Goal: Task Accomplishment & Management: Manage account settings

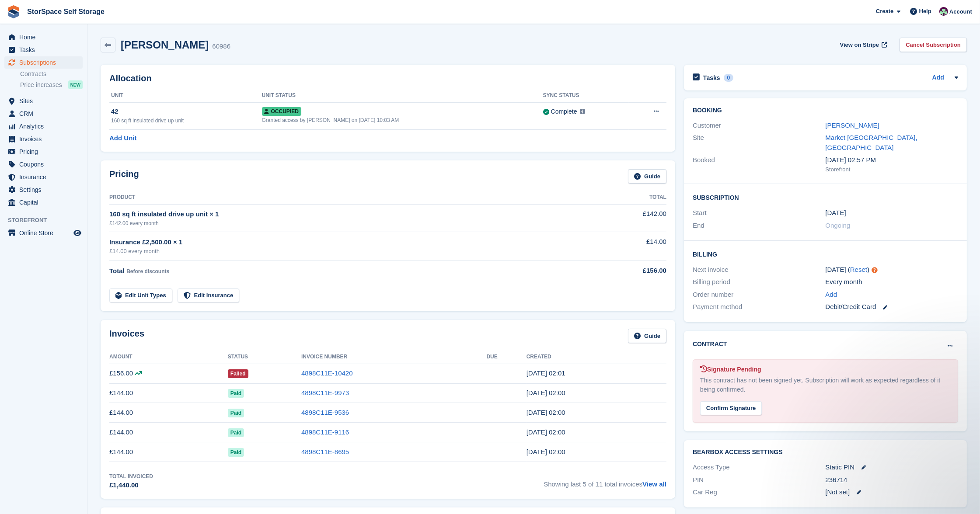
click at [42, 63] on span "Subscriptions" at bounding box center [45, 62] width 52 height 12
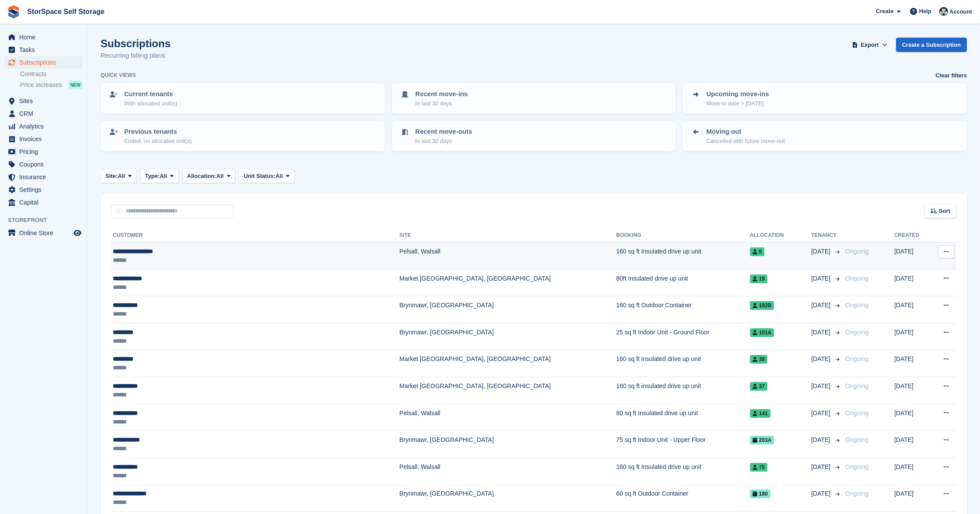
click at [264, 257] on div "******" at bounding box center [212, 260] width 199 height 9
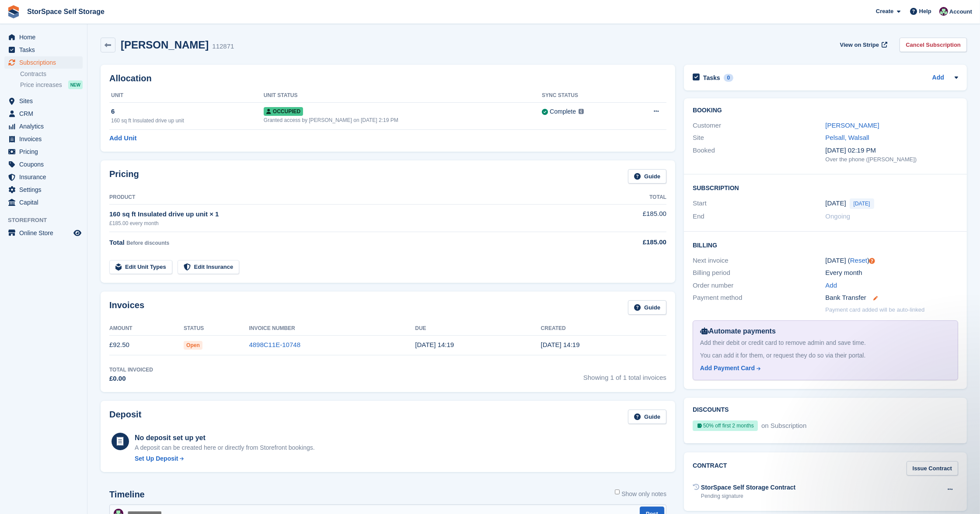
click at [877, 296] on icon at bounding box center [875, 298] width 4 height 4
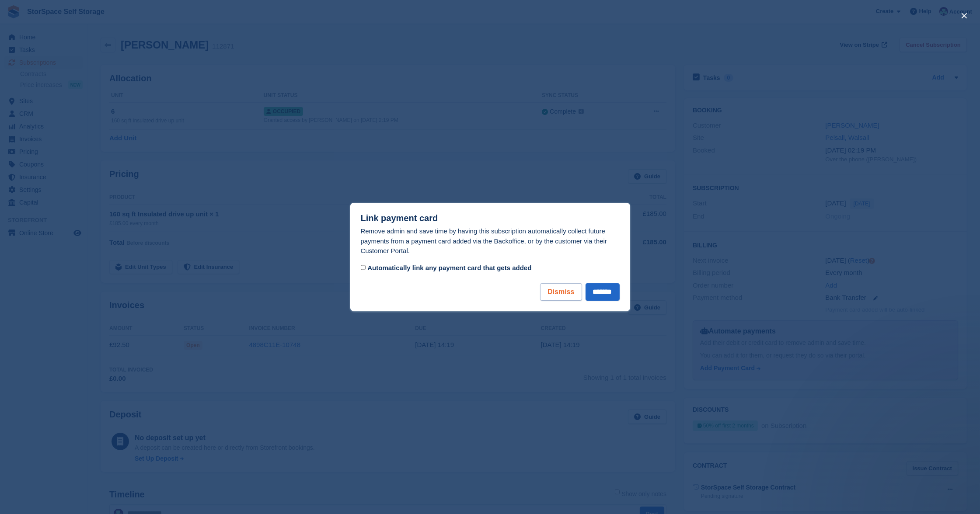
click at [550, 293] on button "Dismiss" at bounding box center [561, 291] width 42 height 17
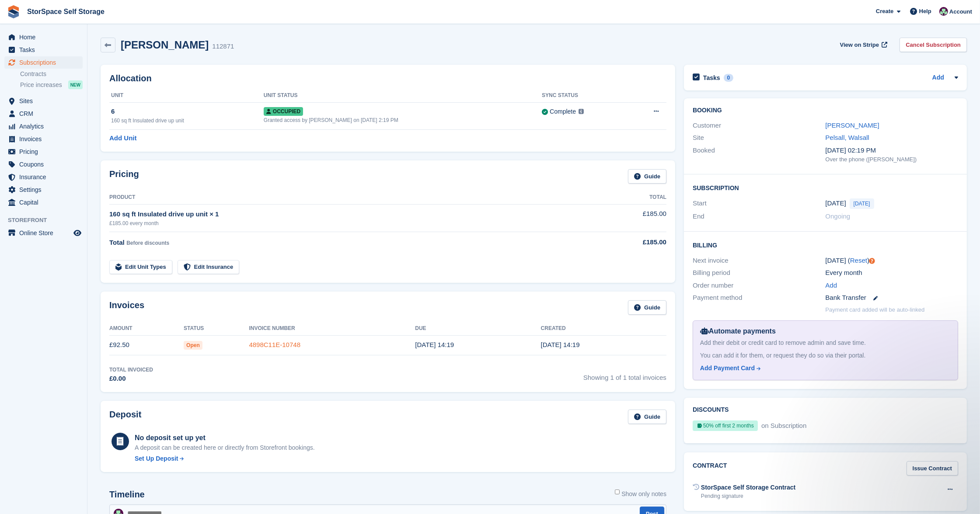
click at [291, 343] on link "4898C11E-10748" at bounding box center [275, 344] width 52 height 7
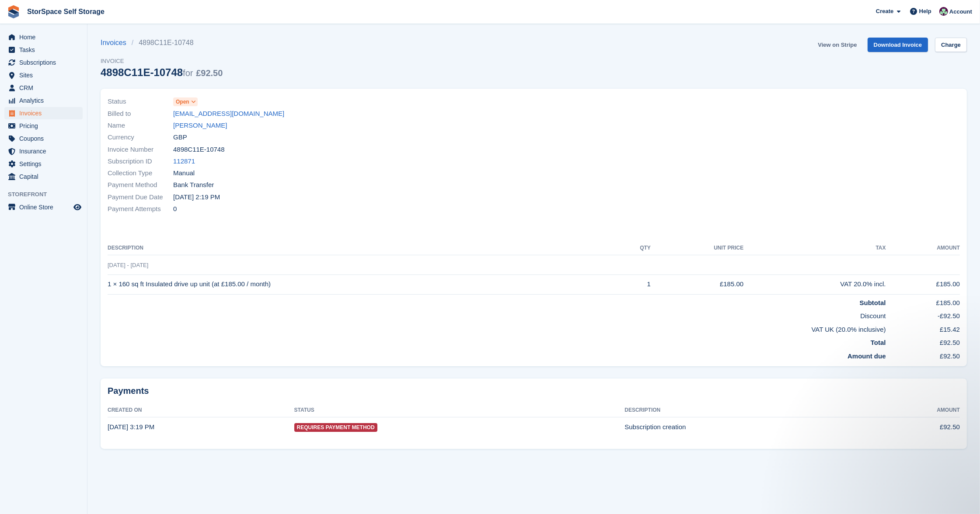
click at [835, 42] on link "View on Stripe" at bounding box center [837, 45] width 46 height 14
click at [39, 112] on span "Invoices" at bounding box center [45, 113] width 52 height 12
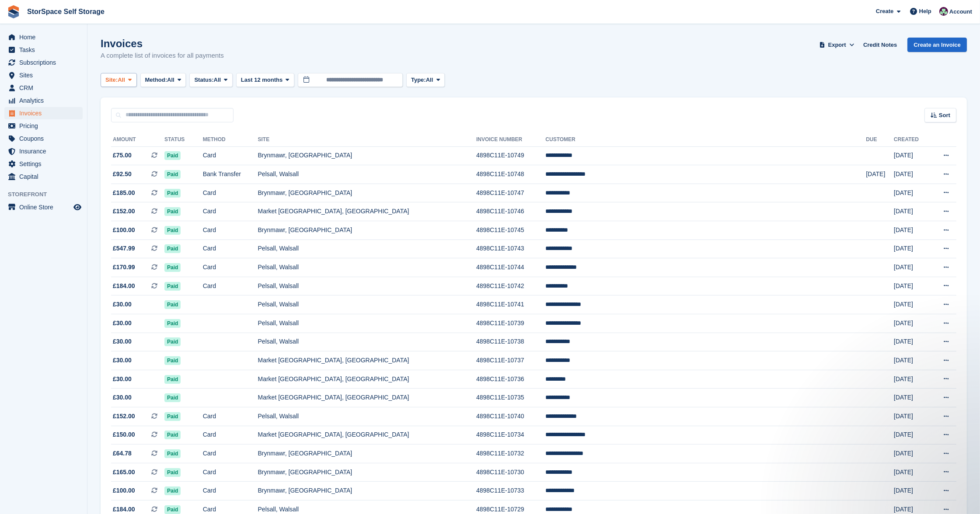
click at [117, 80] on span "Site:" at bounding box center [111, 80] width 12 height 9
click at [136, 147] on link "Market [GEOGRAPHIC_DATA], [GEOGRAPHIC_DATA]" at bounding box center [191, 148] width 173 height 16
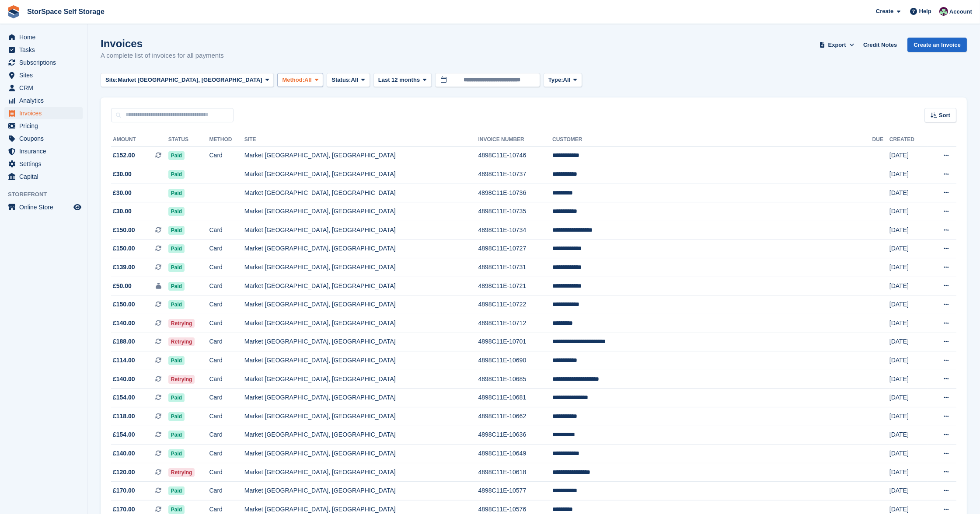
click at [282, 78] on span "Method:" at bounding box center [293, 80] width 22 height 9
click at [332, 77] on span "Status:" at bounding box center [341, 80] width 19 height 9
click at [331, 149] on link "Open" at bounding box center [369, 148] width 76 height 16
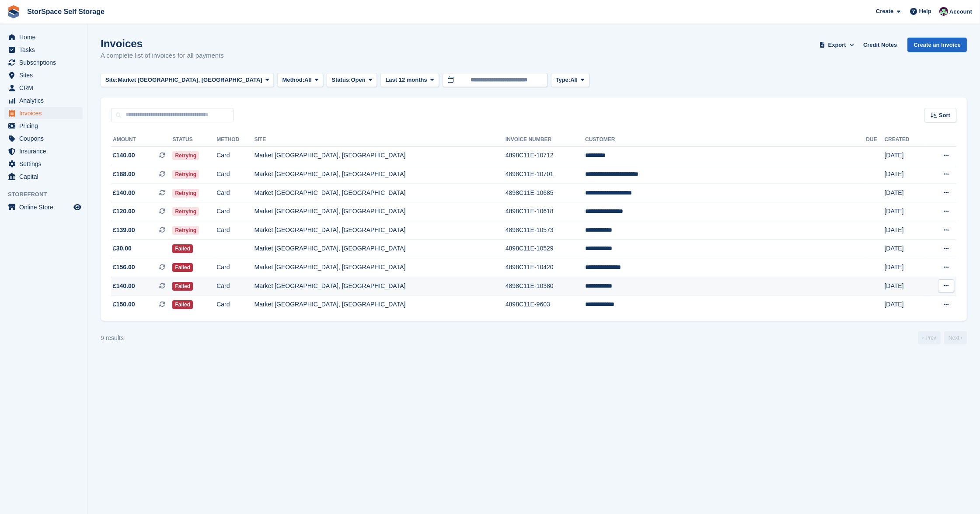
click at [416, 285] on td "Market [GEOGRAPHIC_DATA], [GEOGRAPHIC_DATA]" at bounding box center [380, 286] width 251 height 19
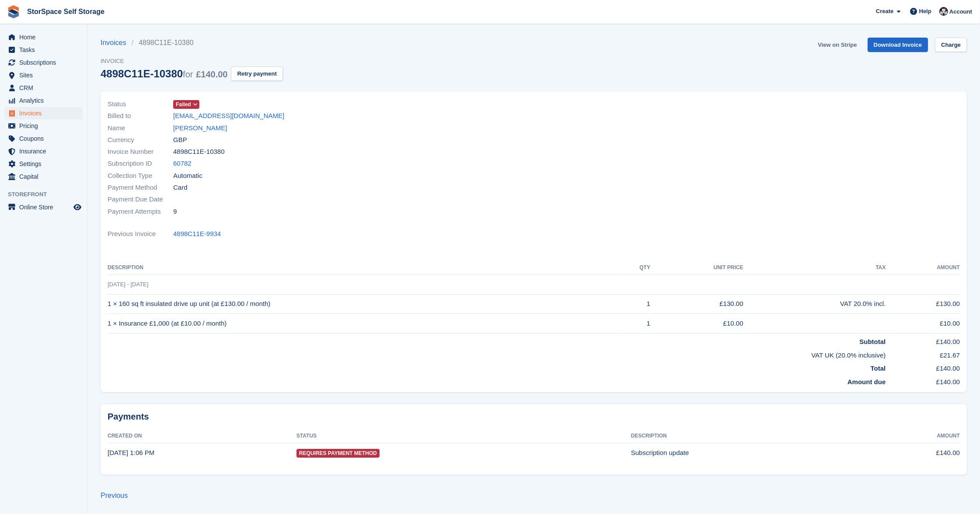
click at [846, 44] on link "View on Stripe" at bounding box center [837, 45] width 46 height 14
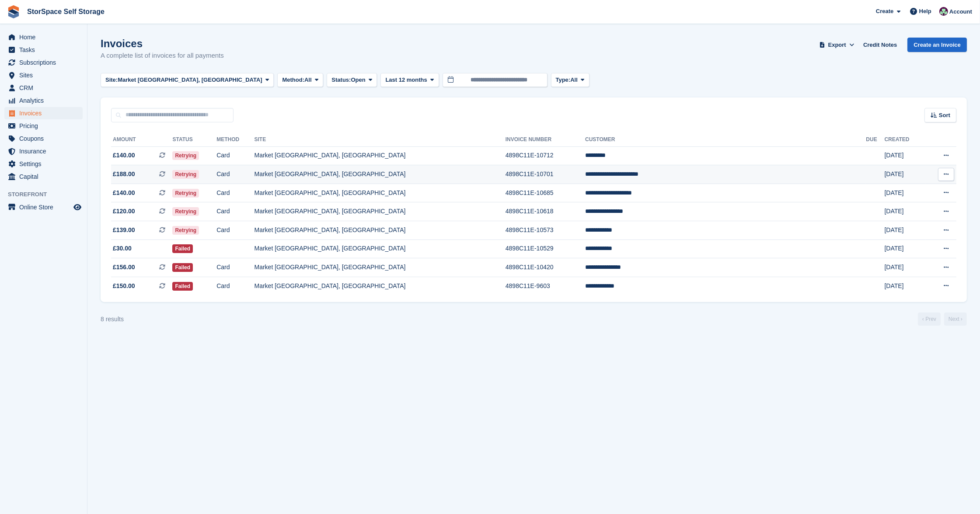
click at [467, 169] on td "Market [GEOGRAPHIC_DATA], [GEOGRAPHIC_DATA]" at bounding box center [380, 174] width 251 height 19
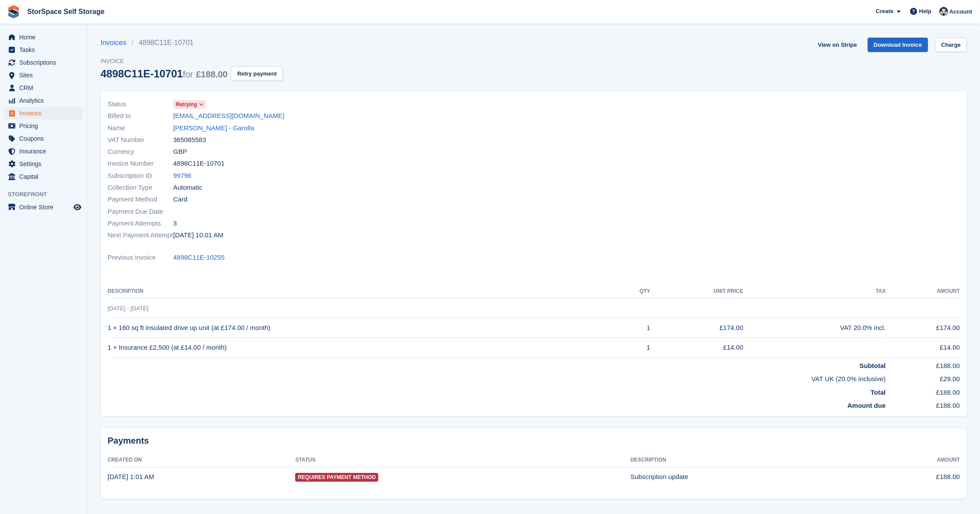
click at [839, 42] on link "View on Stripe" at bounding box center [837, 45] width 46 height 14
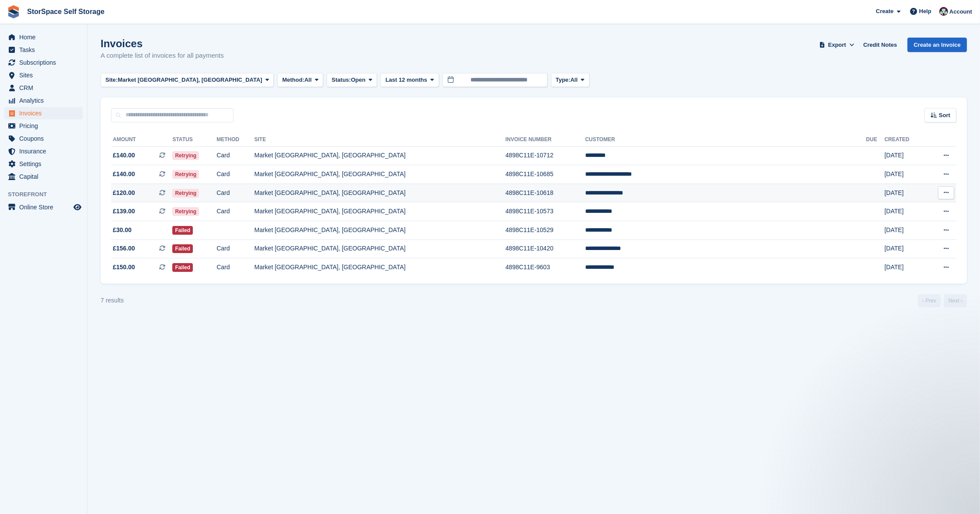
click at [687, 191] on td "**********" at bounding box center [725, 193] width 281 height 19
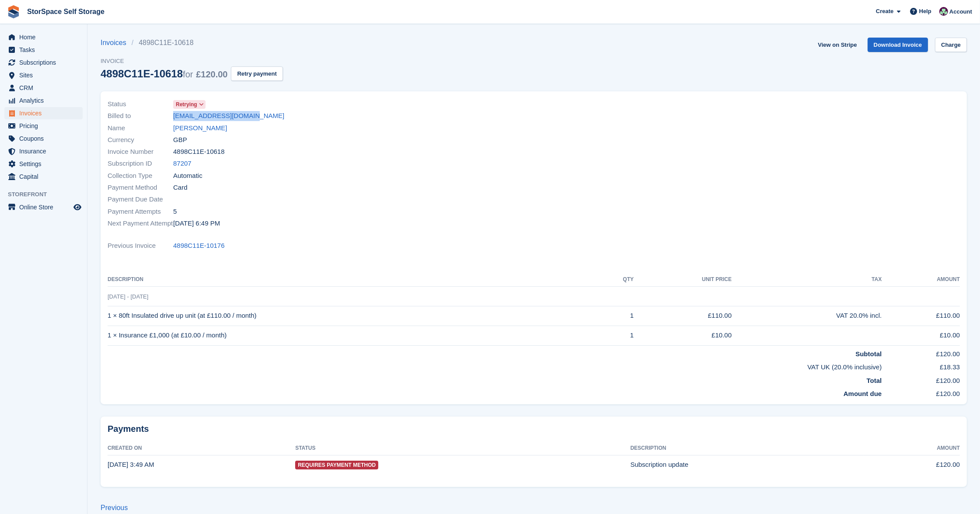
click at [340, 162] on div "Subscription ID 87207" at bounding box center [318, 164] width 421 height 12
click at [245, 114] on link "nmateibau789@gmail.com" at bounding box center [228, 116] width 111 height 10
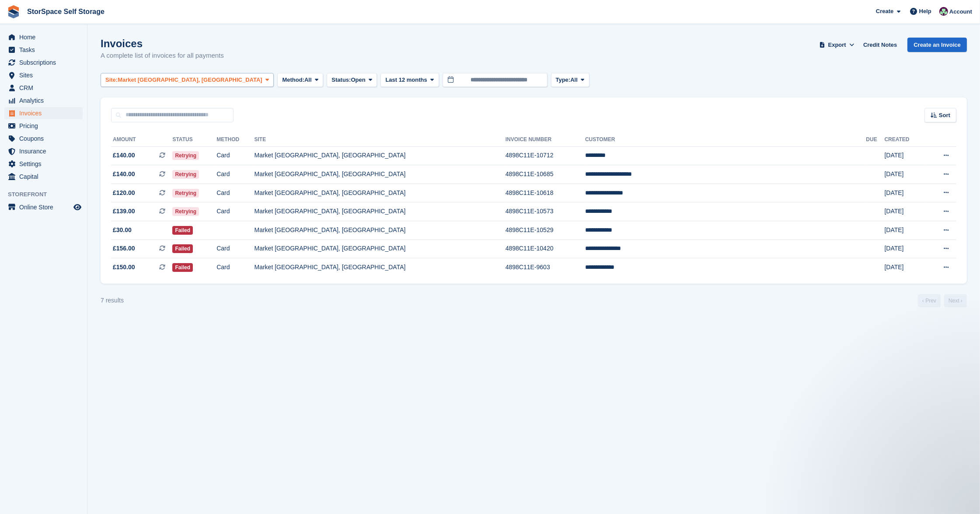
click at [164, 76] on span "Market [GEOGRAPHIC_DATA], [GEOGRAPHIC_DATA]" at bounding box center [190, 80] width 145 height 9
click at [164, 129] on link "Pelsall, Walsall" at bounding box center [191, 132] width 173 height 16
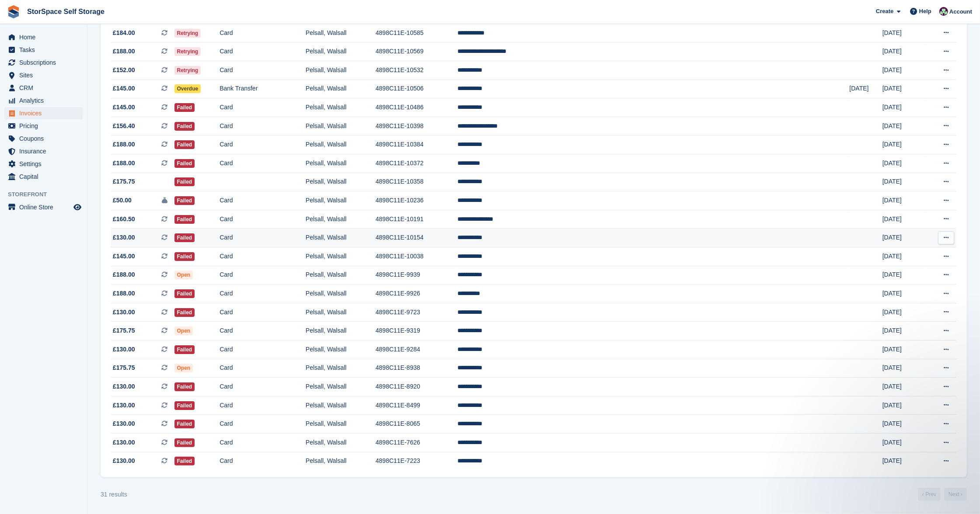
click at [614, 234] on td "**********" at bounding box center [654, 238] width 392 height 19
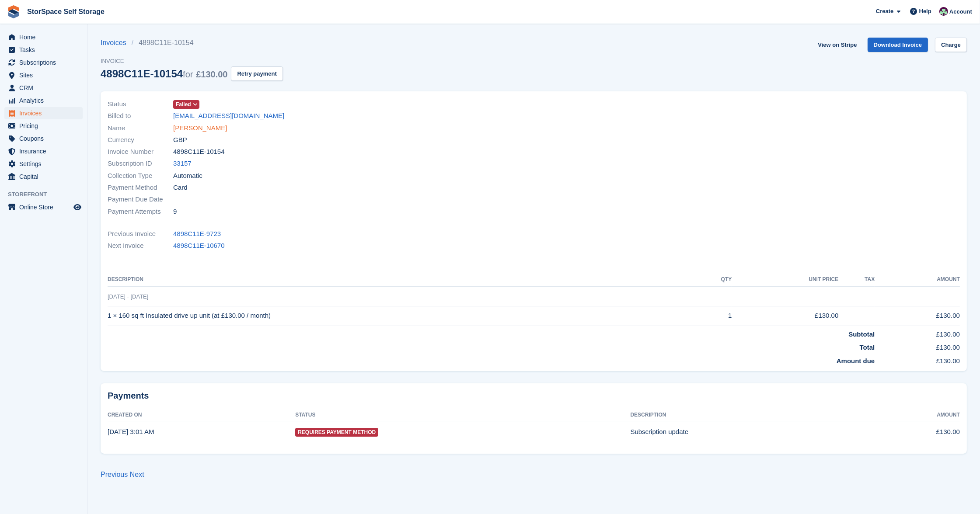
click at [177, 127] on link "[PERSON_NAME]" at bounding box center [200, 128] width 54 height 10
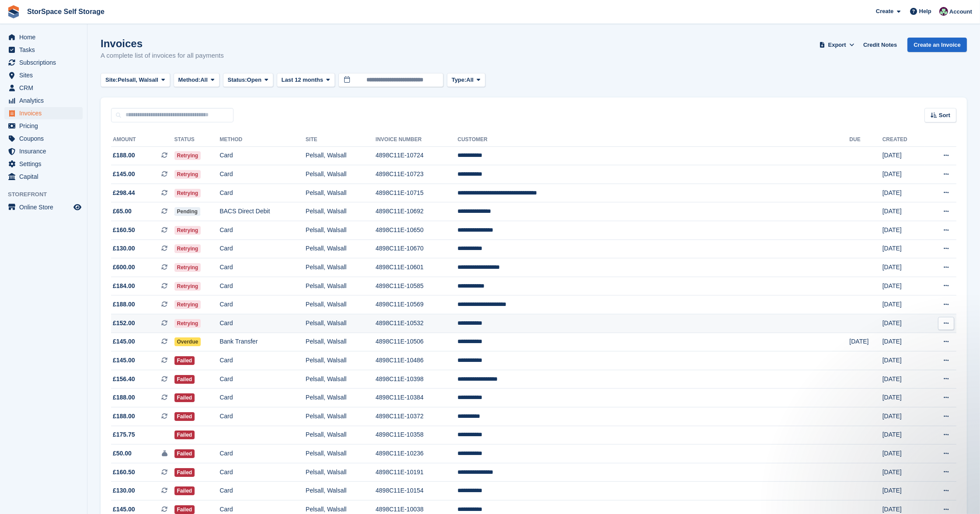
scroll to position [257, 0]
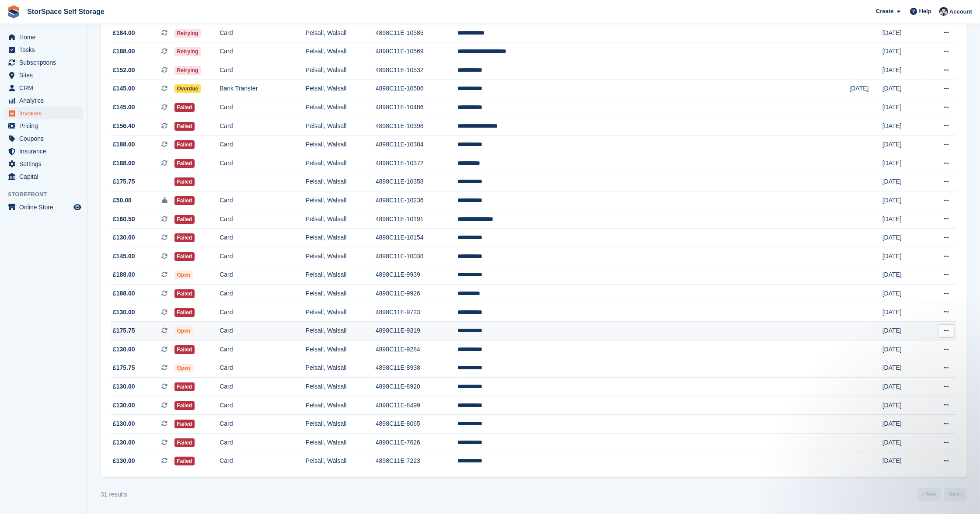
click at [615, 328] on td "**********" at bounding box center [654, 331] width 392 height 19
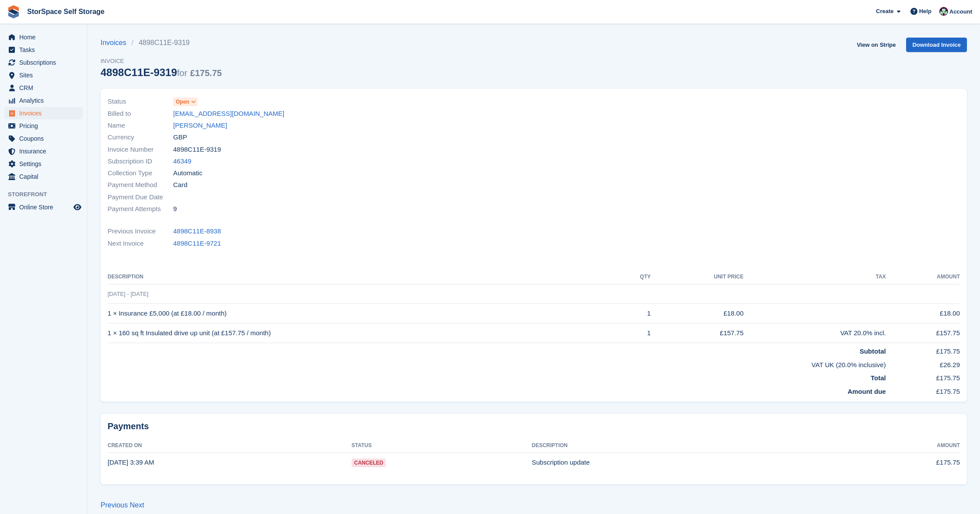
click at [200, 126] on link "[PERSON_NAME]" at bounding box center [200, 126] width 54 height 10
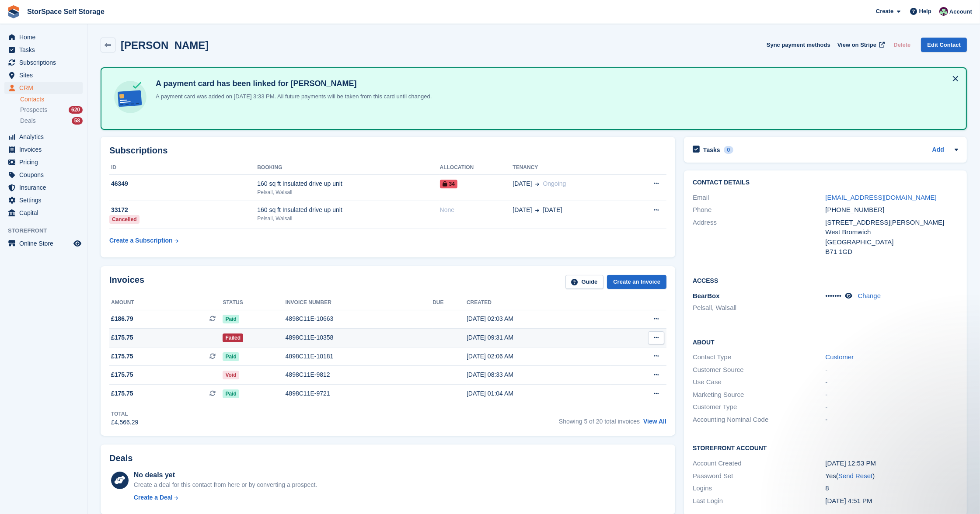
click at [375, 333] on div "4898C11E-10358" at bounding box center [359, 337] width 147 height 9
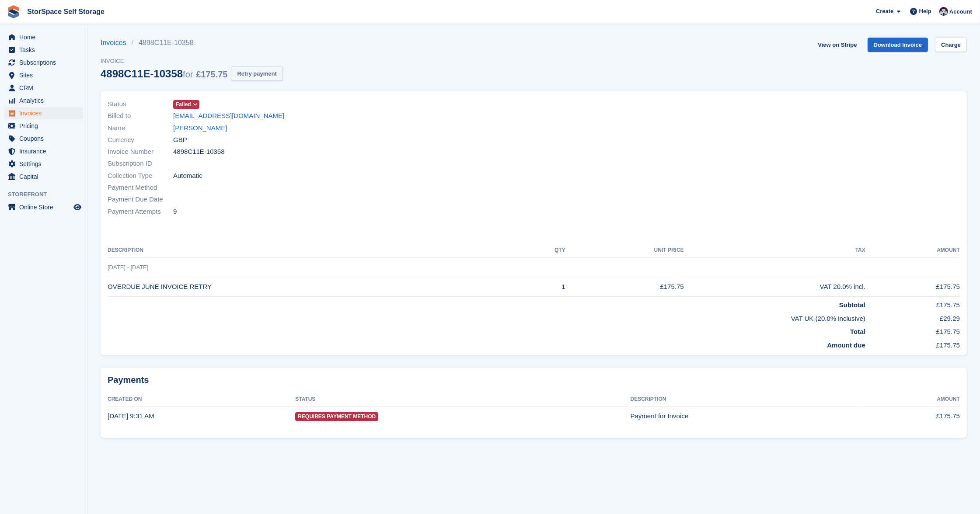
click at [277, 72] on button "Retry payment" at bounding box center [257, 73] width 52 height 14
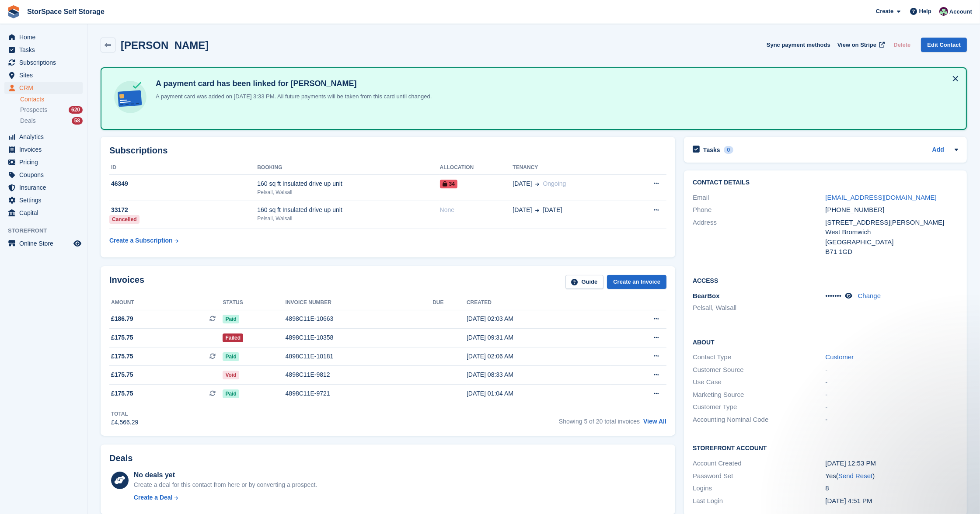
click at [657, 416] on div "Showing 5 of 20 total invoices View All" at bounding box center [613, 421] width 108 height 14
click at [657, 420] on link "View All" at bounding box center [654, 421] width 23 height 7
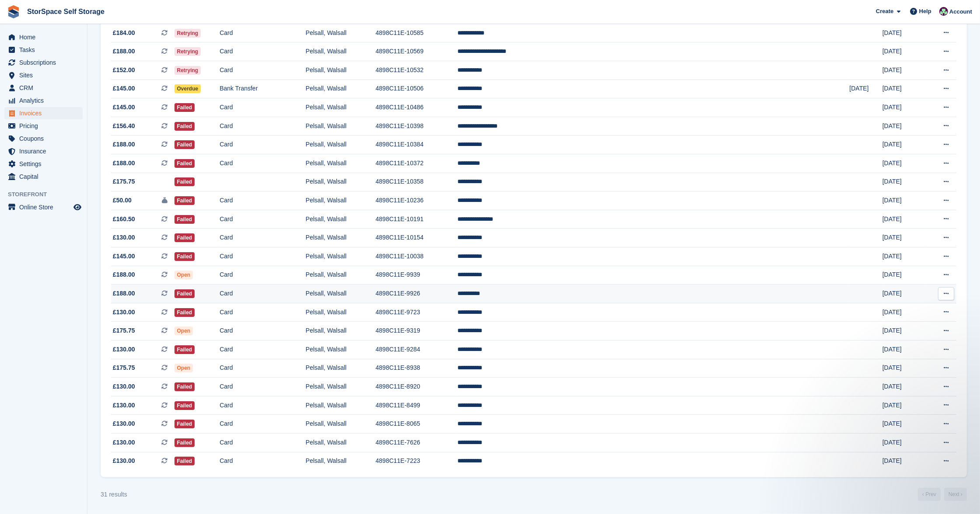
click at [610, 292] on td "**********" at bounding box center [654, 294] width 392 height 19
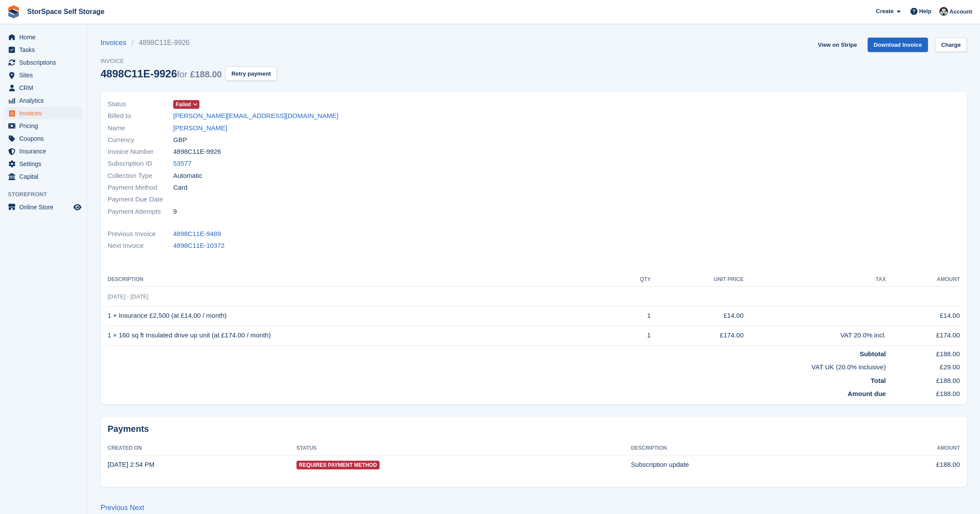
click at [193, 126] on link "Ian Harris" at bounding box center [200, 128] width 54 height 10
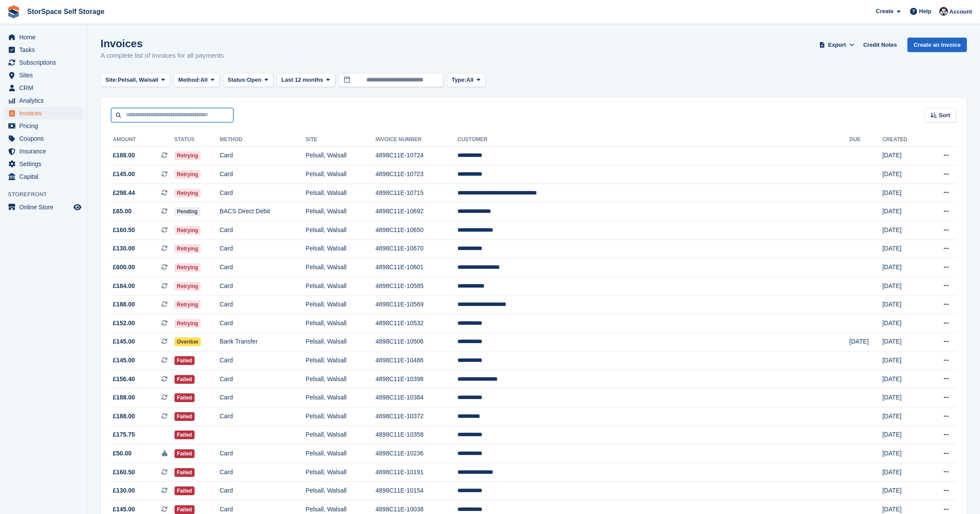
click at [205, 113] on input "text" at bounding box center [172, 115] width 122 height 14
type input "*****"
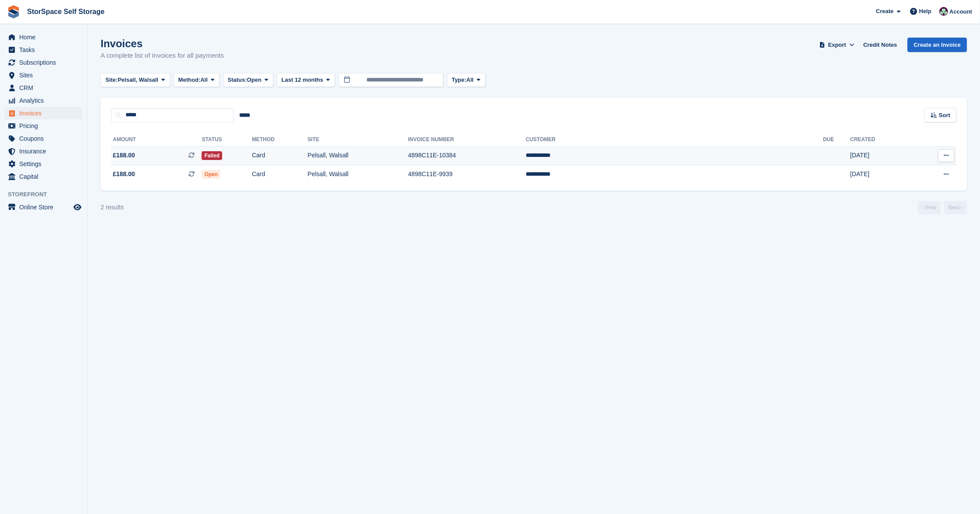
click at [306, 157] on td "Card" at bounding box center [280, 156] width 56 height 19
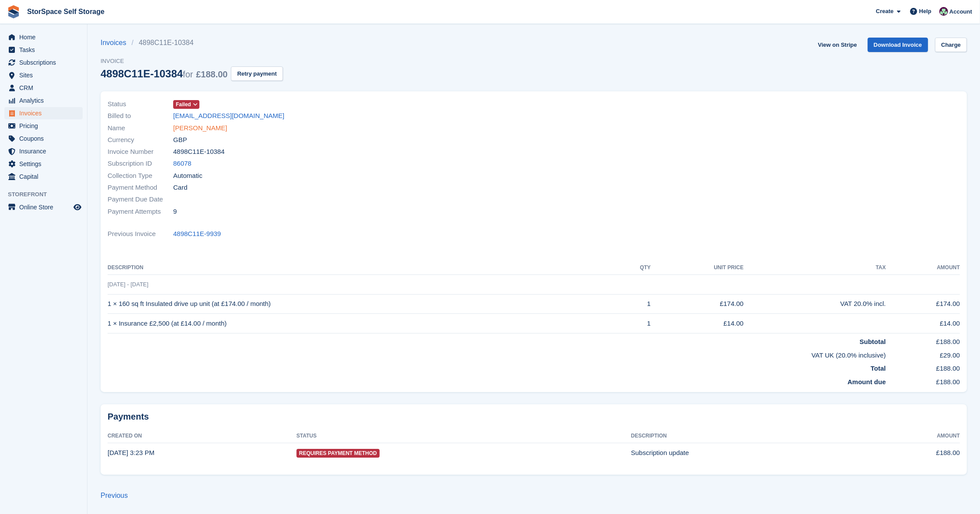
click at [208, 128] on link "Zohra Ahmed" at bounding box center [200, 128] width 54 height 10
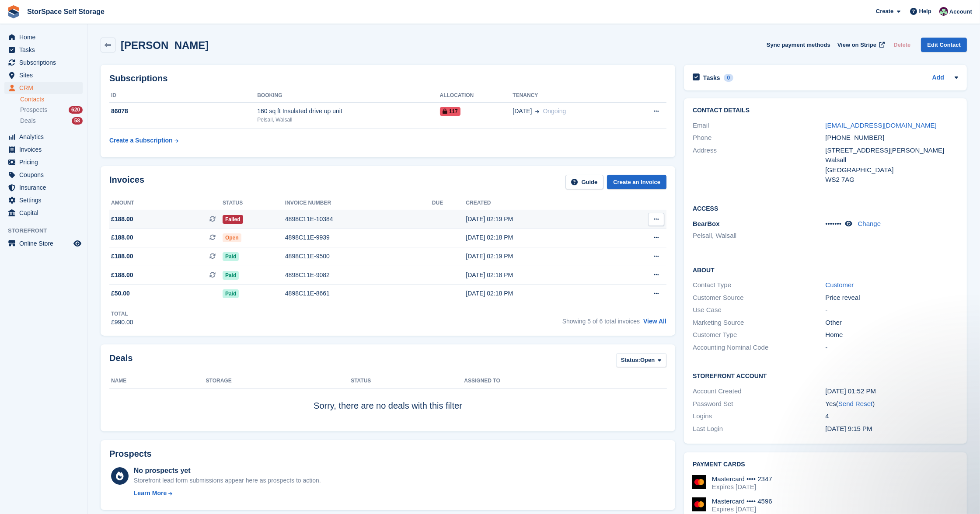
click at [334, 218] on div "4898C11E-10384" at bounding box center [358, 219] width 147 height 9
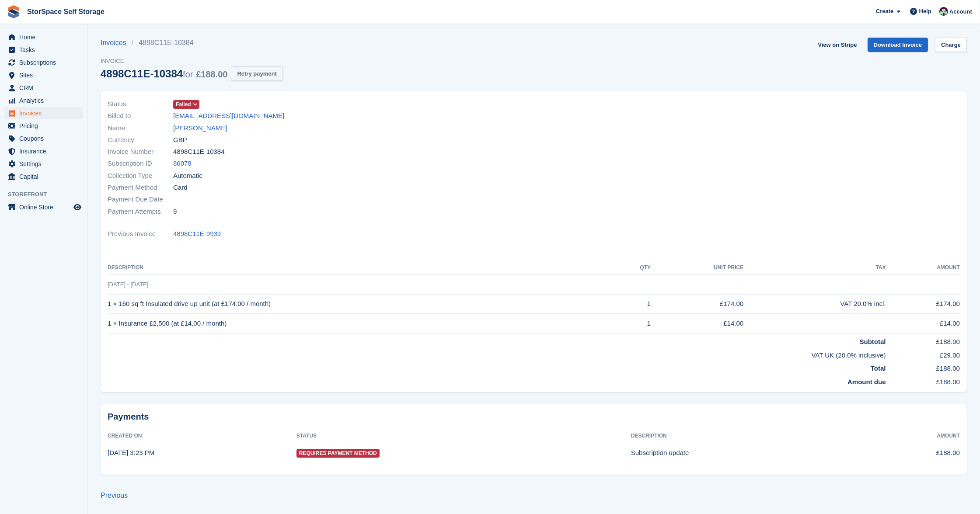
click at [278, 69] on button "Retry payment" at bounding box center [257, 73] width 52 height 14
click at [953, 47] on link "Charge" at bounding box center [951, 45] width 32 height 14
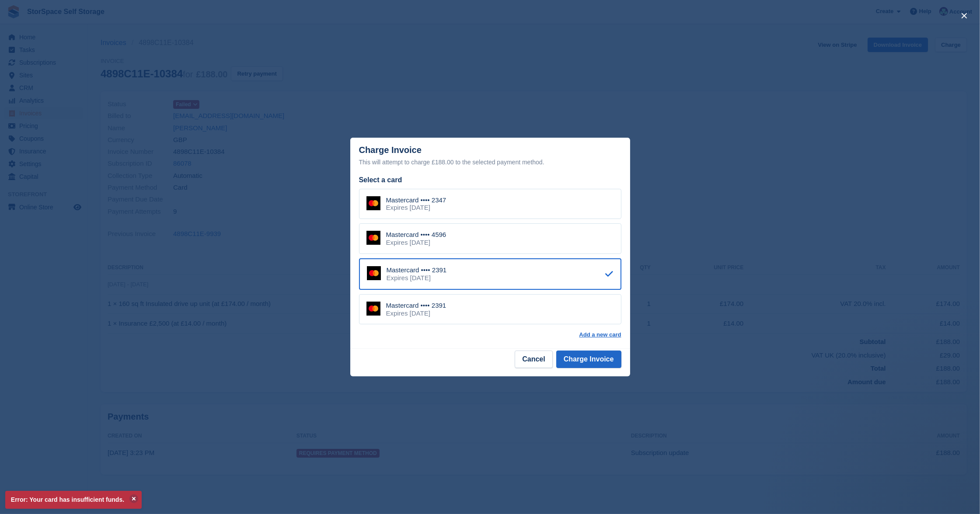
click at [508, 203] on div "Mastercard •••• 2347 Expires [DATE]" at bounding box center [490, 204] width 262 height 31
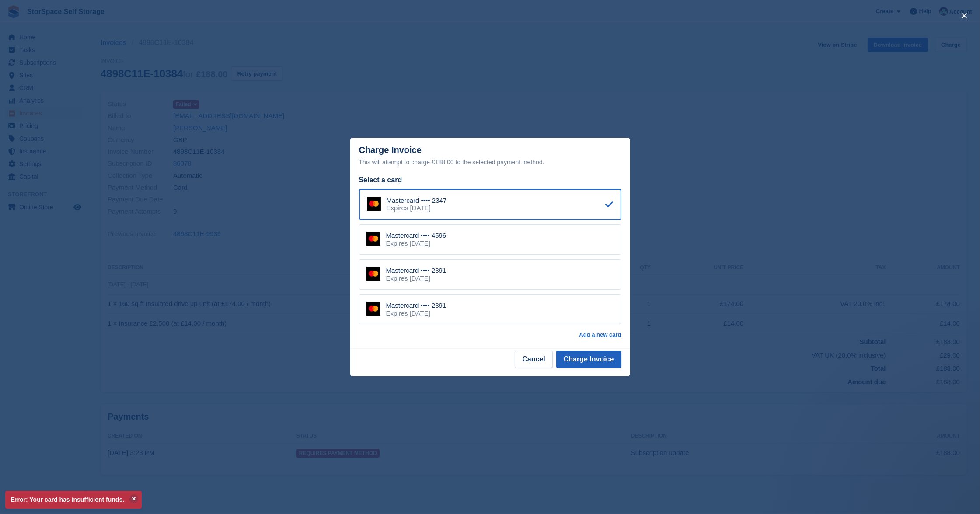
click at [594, 360] on button "Charge Invoice" at bounding box center [588, 359] width 65 height 17
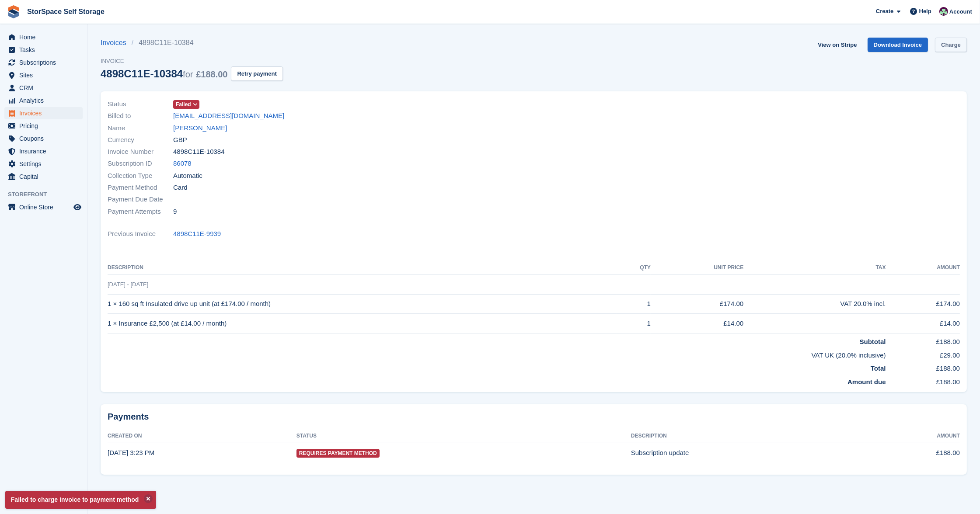
click at [955, 48] on link "Charge" at bounding box center [951, 45] width 32 height 14
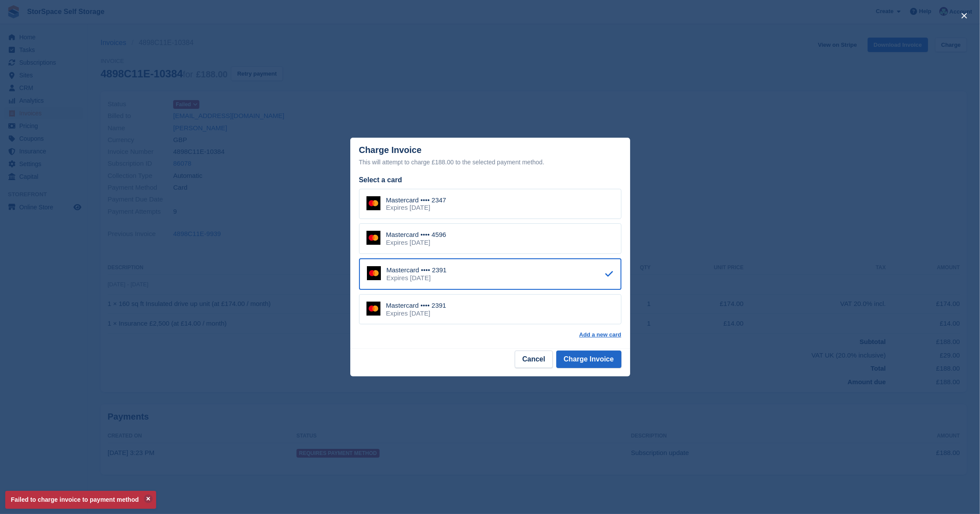
click at [482, 247] on div "Mastercard •••• 4596 Expires [DATE]" at bounding box center [490, 239] width 262 height 31
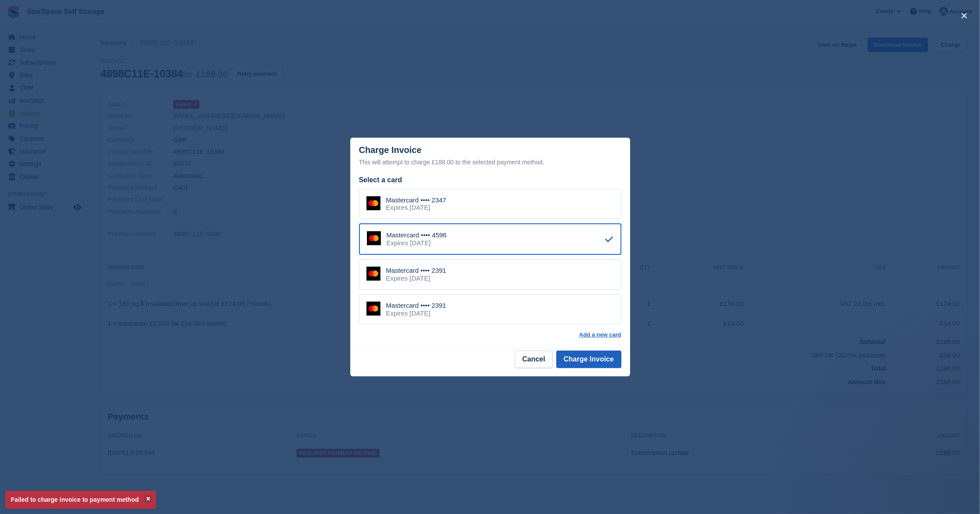
click at [593, 358] on button "Charge Invoice" at bounding box center [588, 359] width 65 height 17
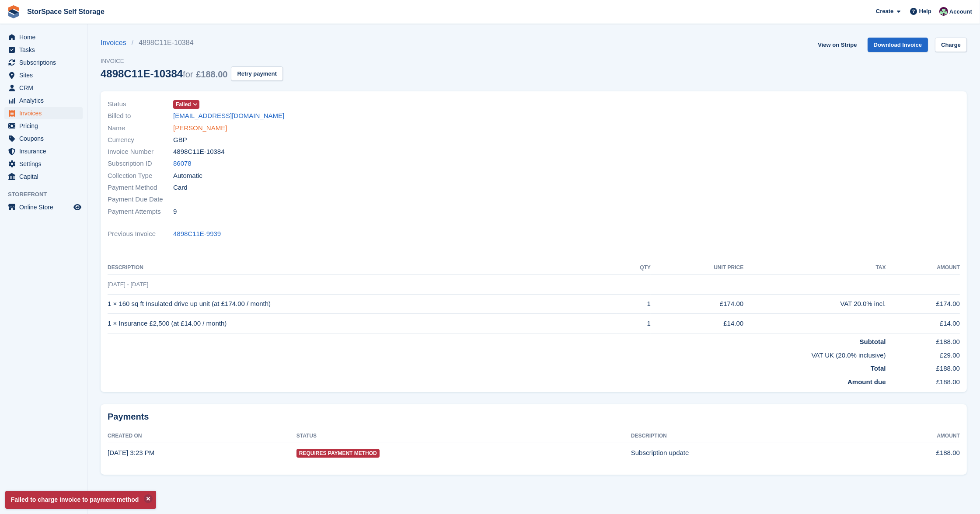
click at [196, 128] on link "[PERSON_NAME]" at bounding box center [200, 128] width 54 height 10
